Goal: Book appointment/travel/reservation

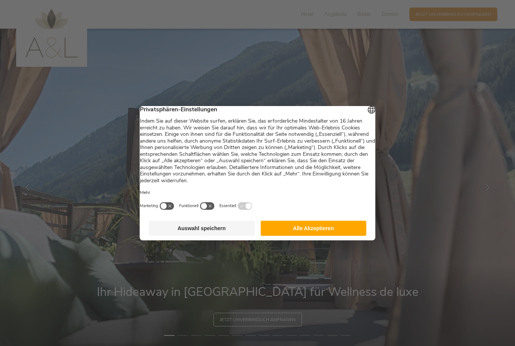
click at [333, 226] on button "Alle Akzeptieren" at bounding box center [314, 228] width 106 height 15
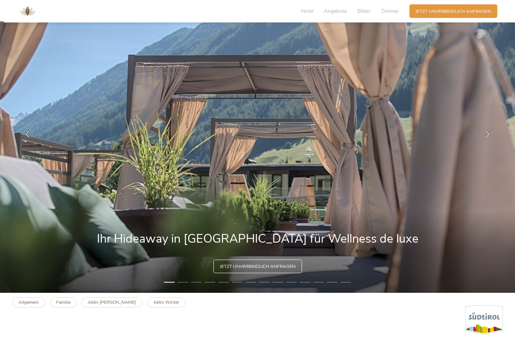
scroll to position [80, 0]
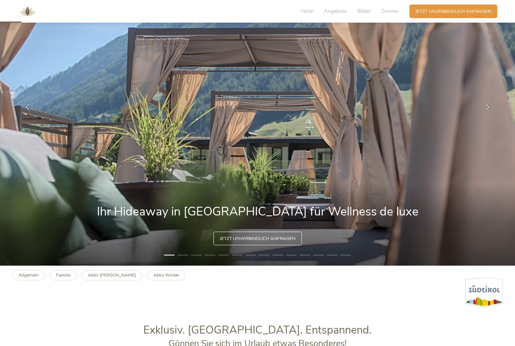
click at [278, 245] on div "Jetzt unverbindlich anfragen" at bounding box center [257, 239] width 89 height 14
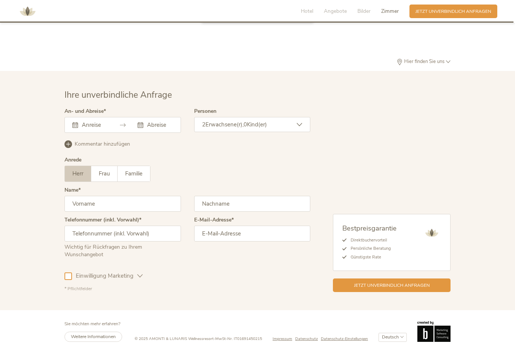
scroll to position [1921, 0]
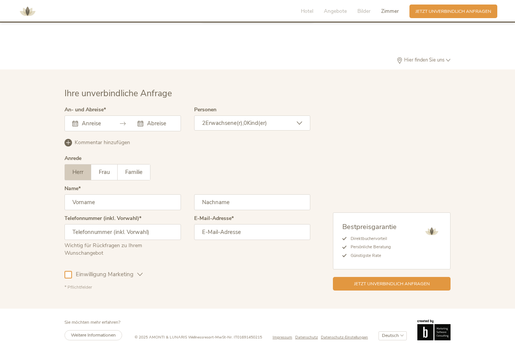
click at [83, 127] on input "text" at bounding box center [94, 124] width 28 height 8
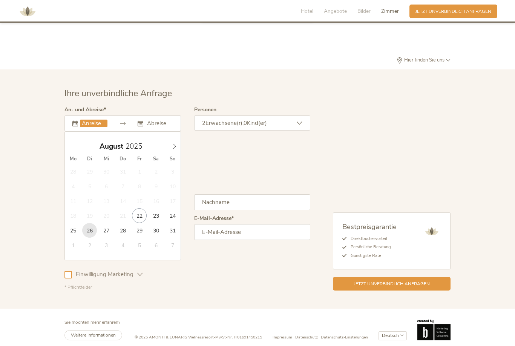
type input "26.08.2025"
type input "28.08.2025"
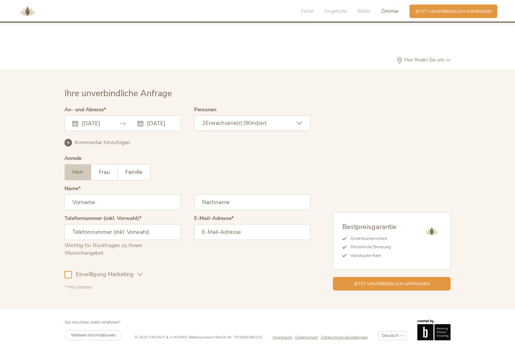
click at [137, 210] on input "text" at bounding box center [122, 202] width 117 height 16
type input "Christian"
type input "Schuler"
click at [243, 240] on input "email" at bounding box center [252, 232] width 117 height 16
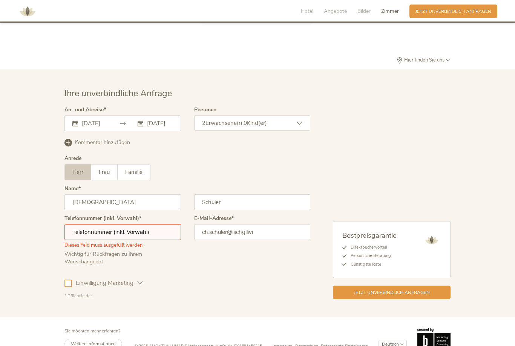
type input "ch.schuler@ischglliving.at"
click at [110, 240] on input "text" at bounding box center [122, 232] width 117 height 16
type input "00436645019742"
click at [264, 293] on div "Einwilligung Marketing Einwilligung Profilierung" at bounding box center [187, 282] width 246 height 22
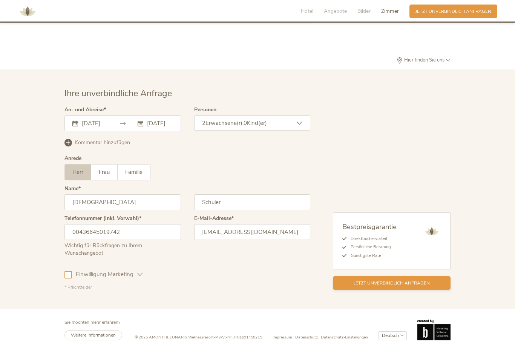
click at [430, 290] on div "Jetzt unverbindlich anfragen" at bounding box center [392, 283] width 118 height 14
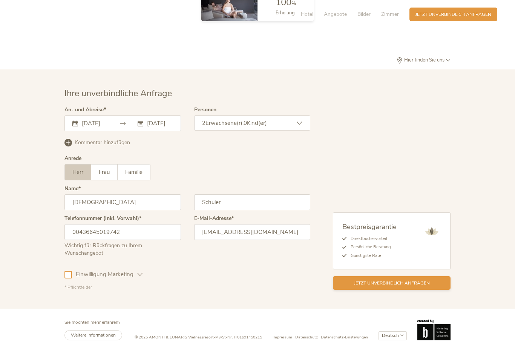
scroll to position [1945, 0]
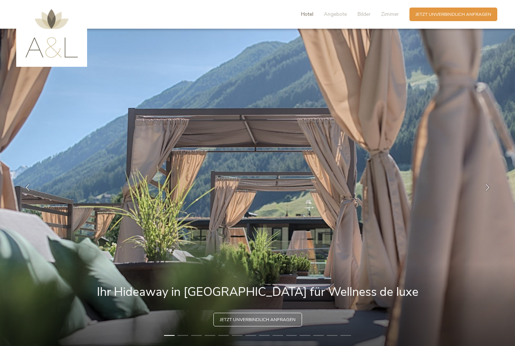
click at [307, 13] on span "Hotel" at bounding box center [307, 14] width 12 height 7
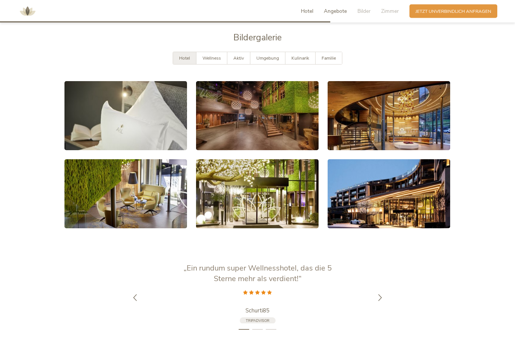
scroll to position [1230, 0]
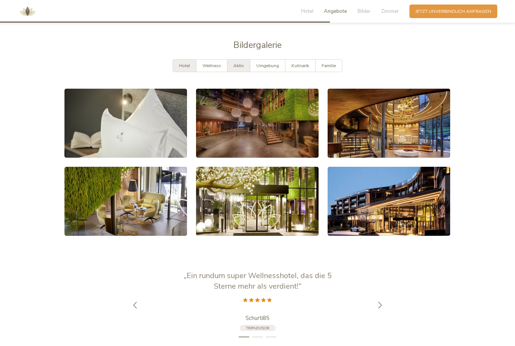
click at [241, 72] on div "Aktiv" at bounding box center [238, 66] width 23 height 12
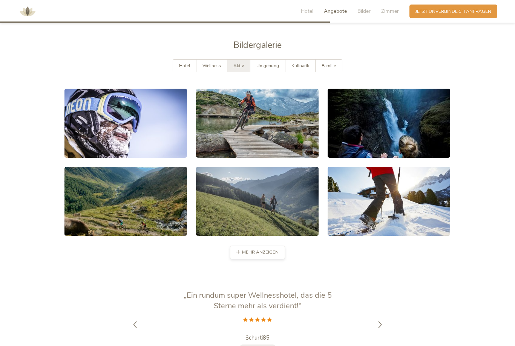
click at [266, 255] on span "mehr anzeigen" at bounding box center [260, 252] width 37 height 6
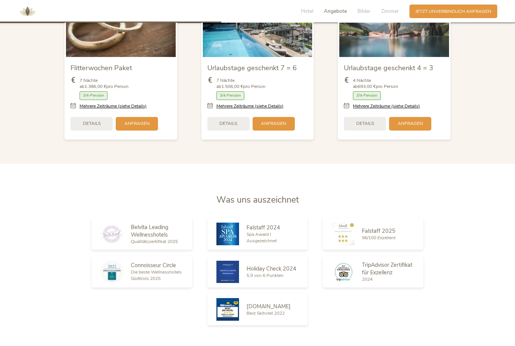
scroll to position [910, 0]
